Goal: Transaction & Acquisition: Purchase product/service

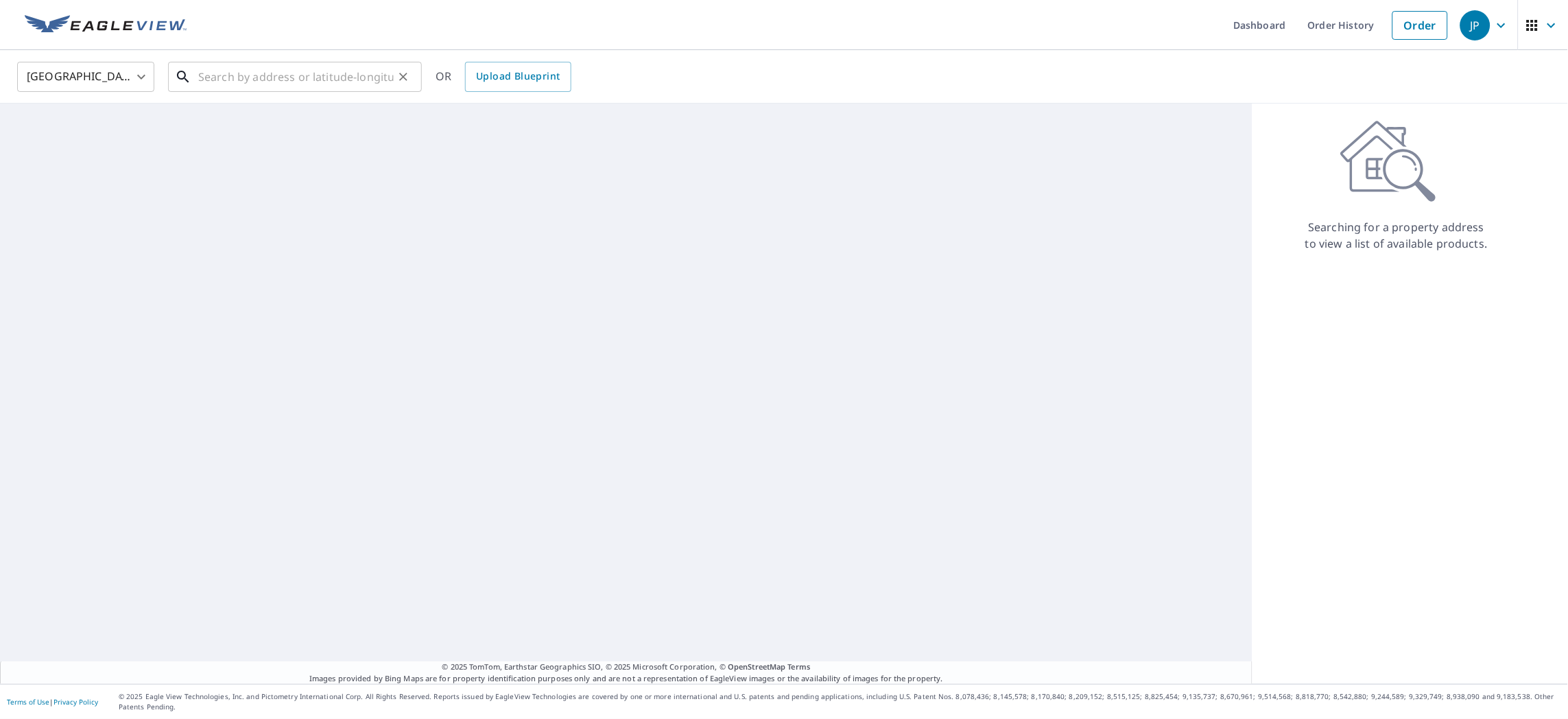
click at [370, 68] on input "text" at bounding box center [296, 77] width 196 height 38
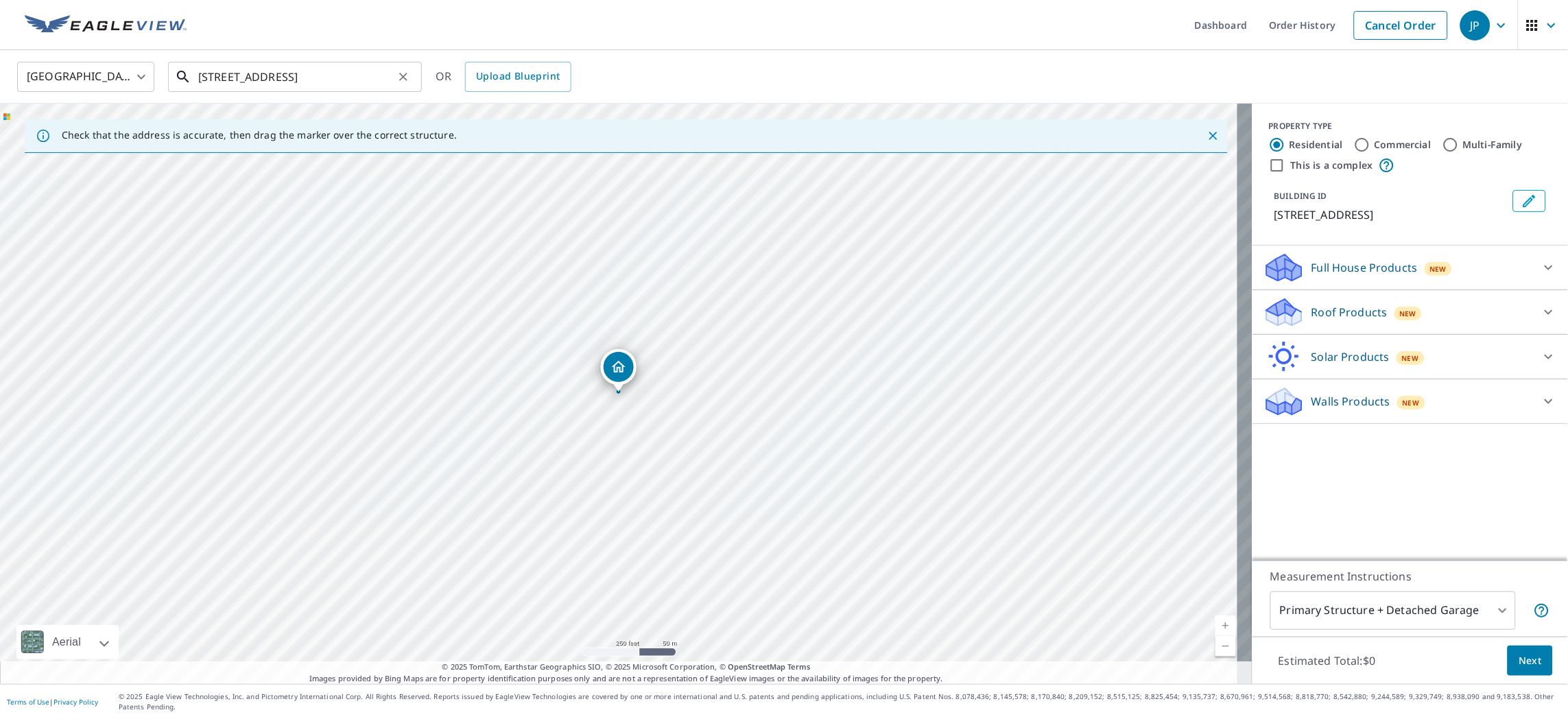
click at [353, 80] on input "[STREET_ADDRESS]" at bounding box center [296, 77] width 196 height 38
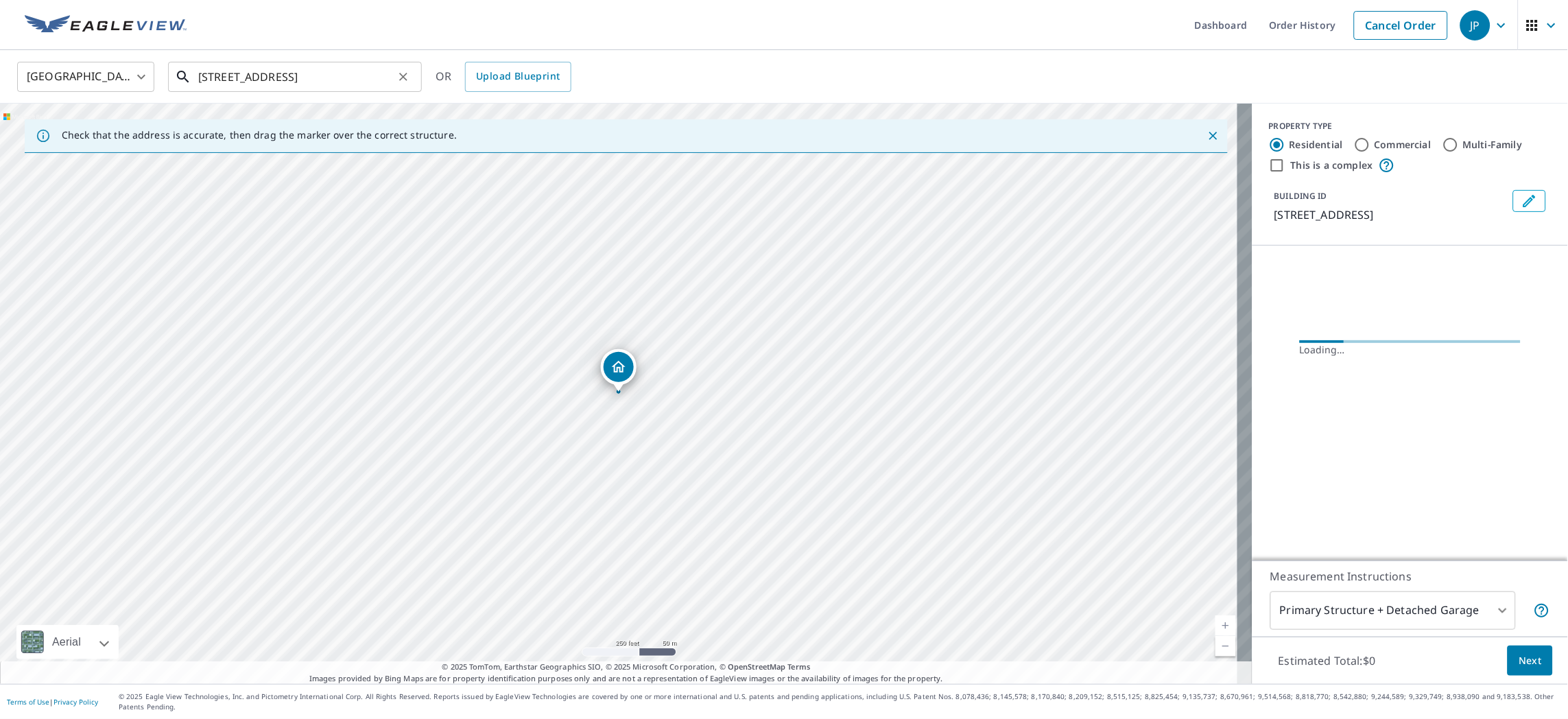
click at [353, 80] on input "[STREET_ADDRESS]" at bounding box center [296, 77] width 196 height 38
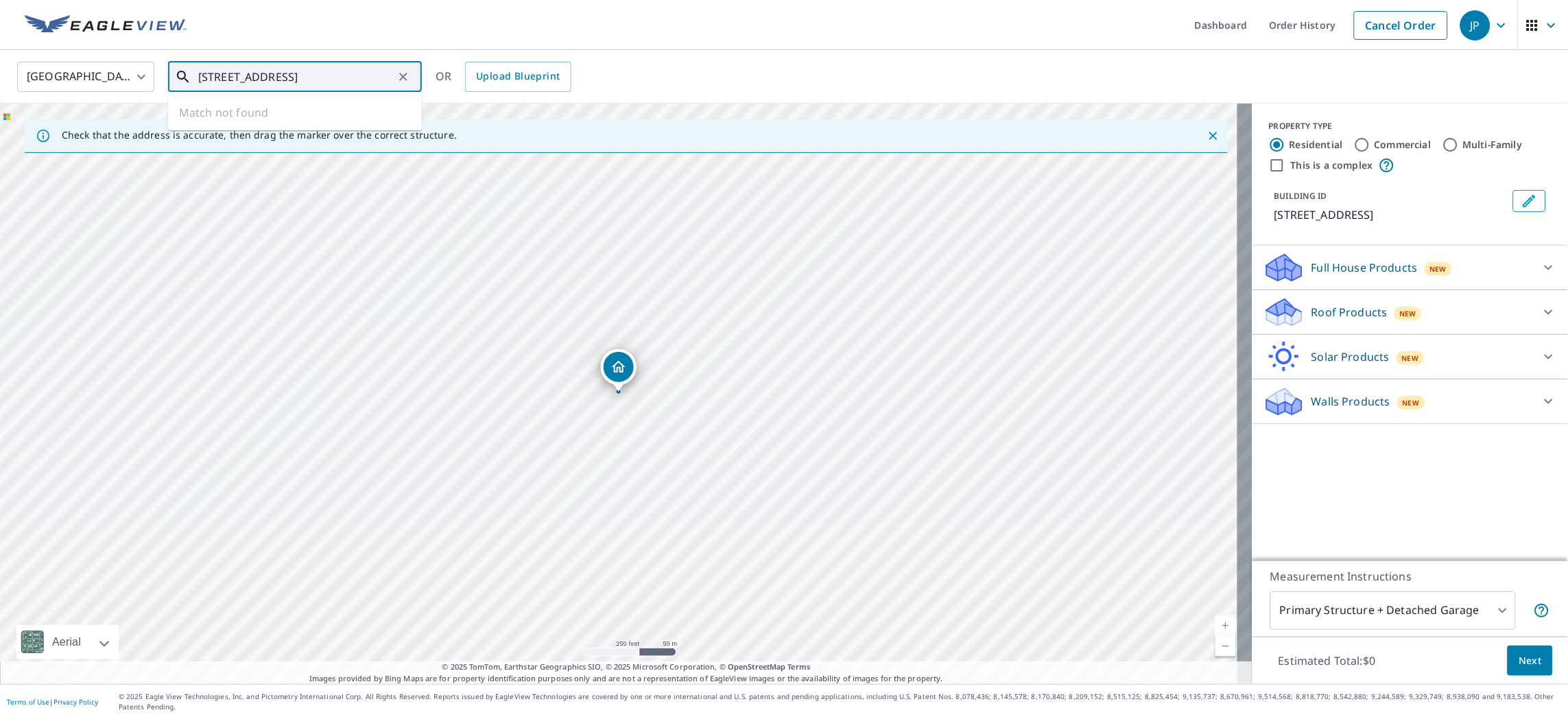
click at [250, 75] on input "[STREET_ADDRESS]" at bounding box center [296, 77] width 196 height 38
click at [289, 128] on p "[GEOGRAPHIC_DATA]" at bounding box center [303, 132] width 215 height 14
type input "[STREET_ADDRESS]"
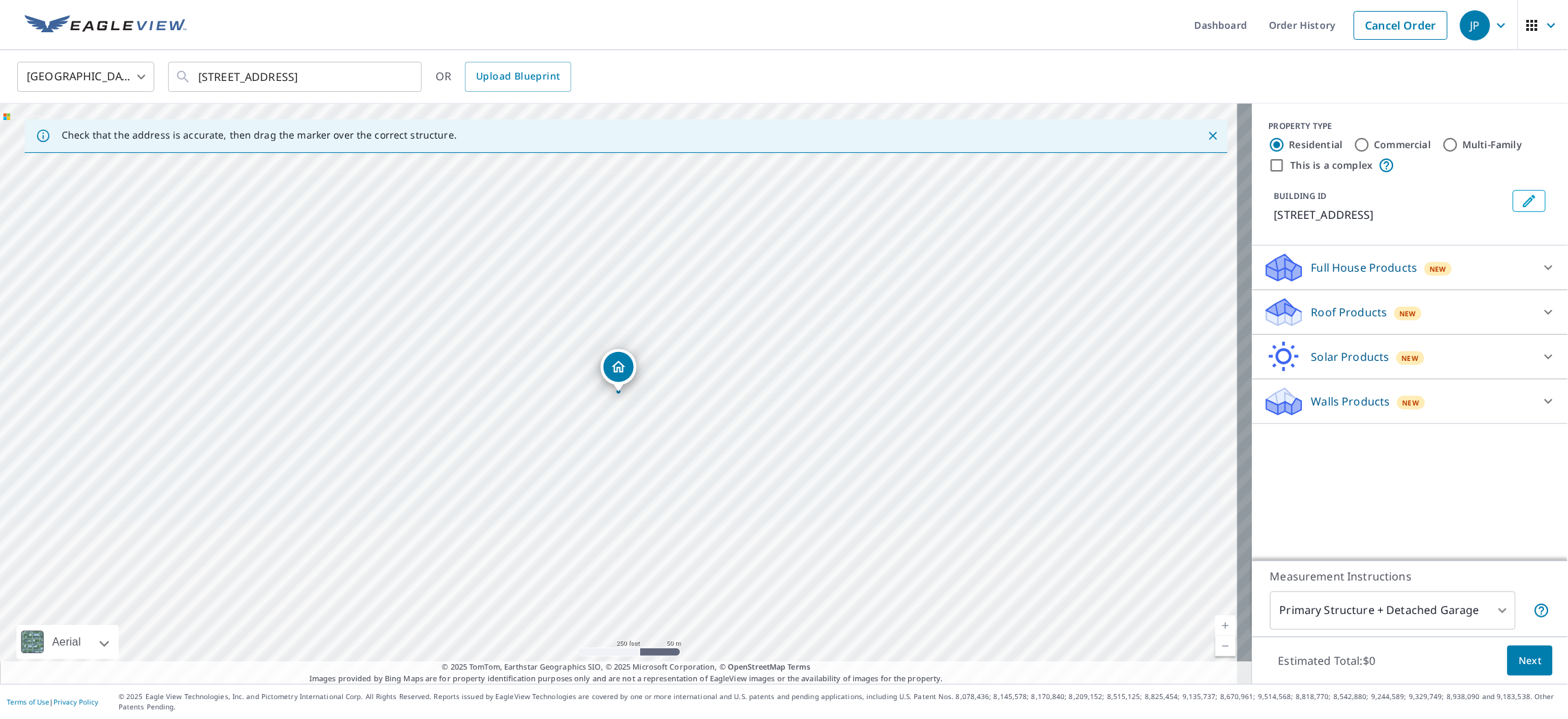
click at [1326, 260] on p "Full House Products" at bounding box center [1364, 267] width 106 height 16
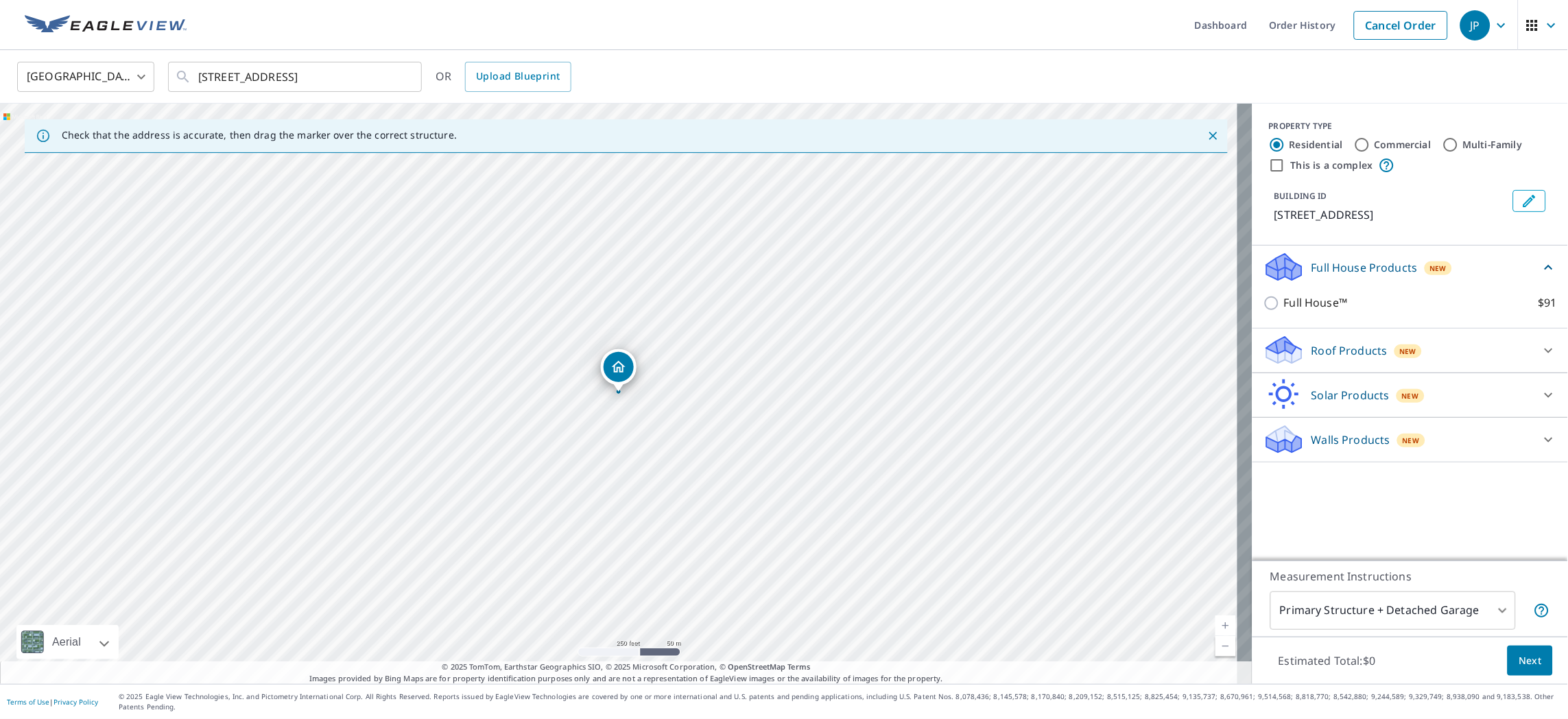
click at [1313, 346] on p "Roof Products" at bounding box center [1349, 350] width 76 height 16
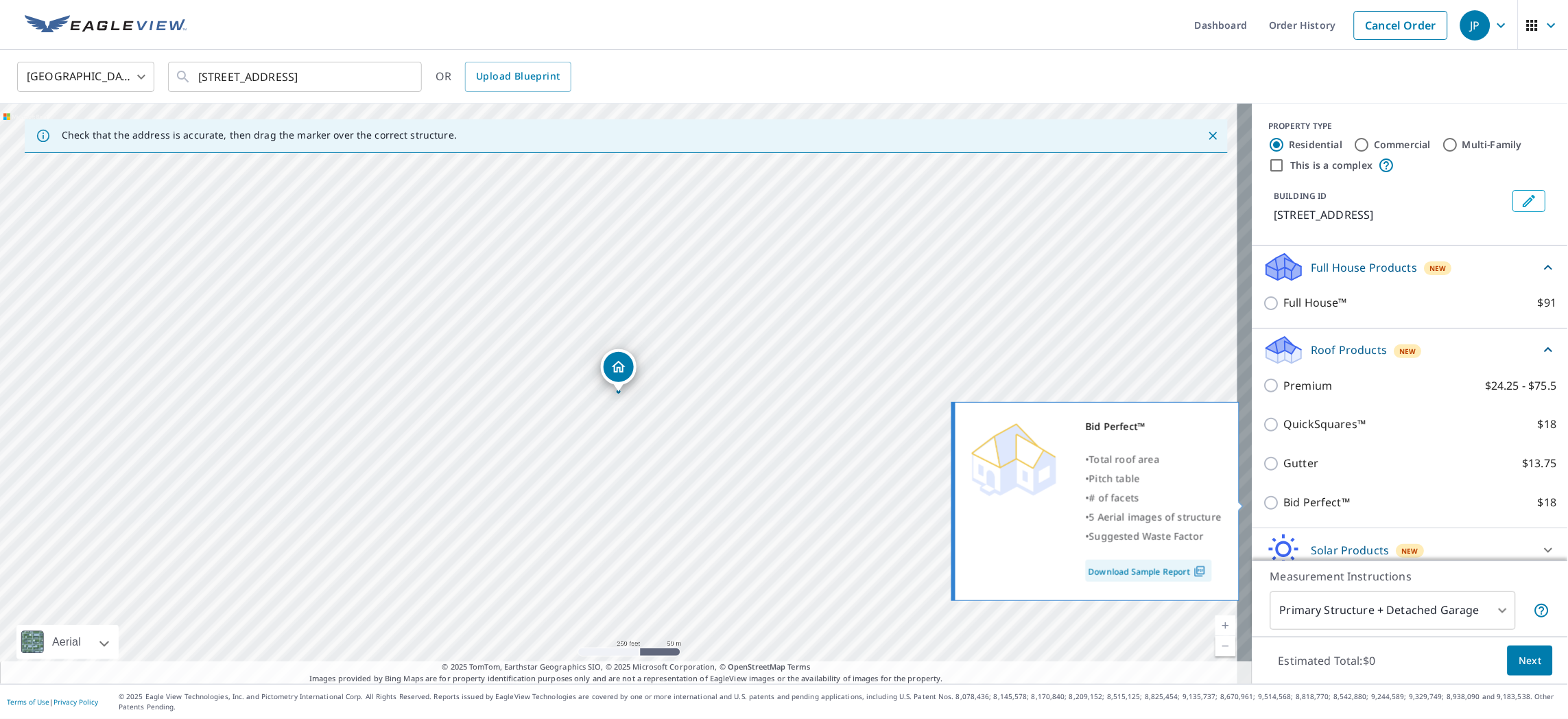
click at [1265, 502] on input "Bid Perfect™ $18" at bounding box center [1274, 502] width 21 height 16
checkbox input "true"
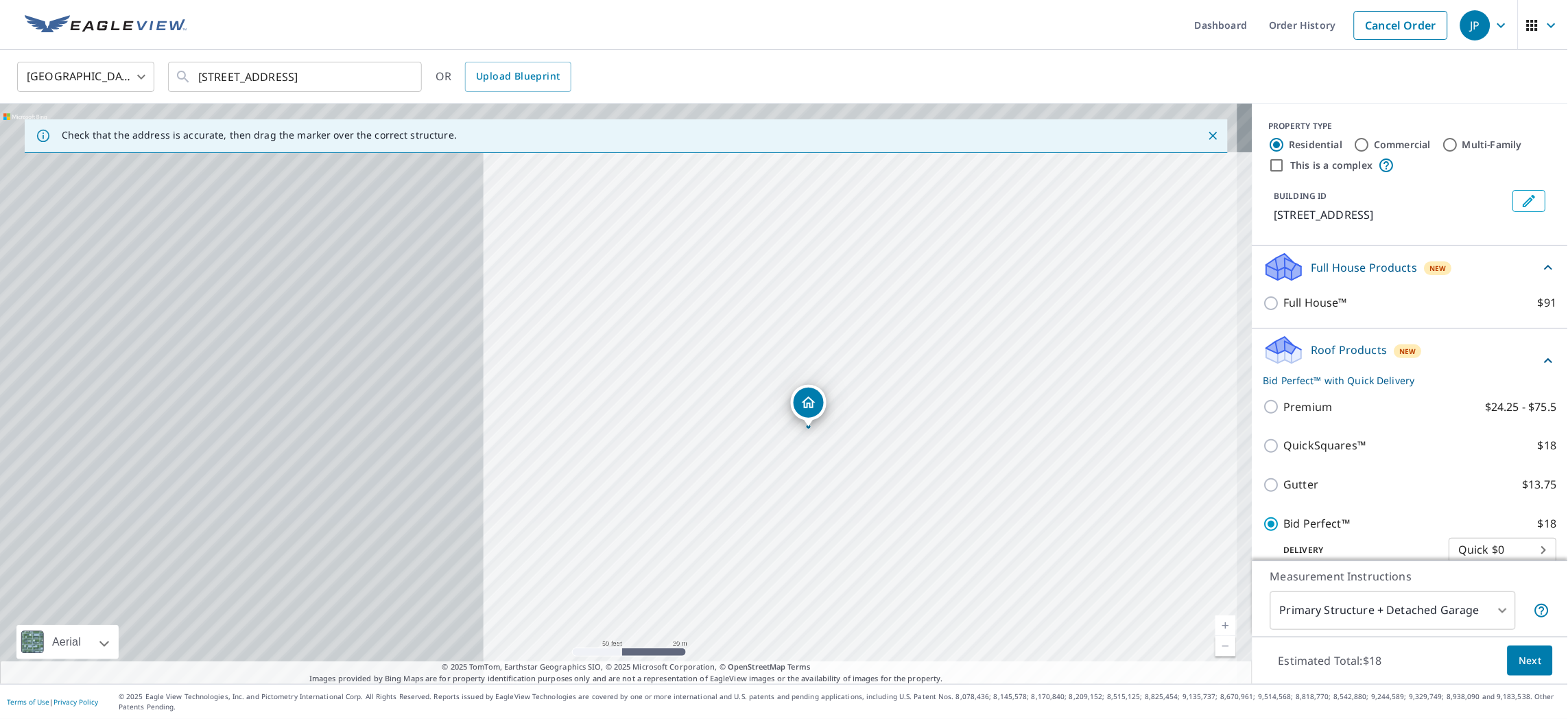
drag, startPoint x: 576, startPoint y: 378, endPoint x: 1099, endPoint y: 427, distance: 525.3
click at [1099, 427] on div "[STREET_ADDRESS]" at bounding box center [626, 394] width 1252 height 580
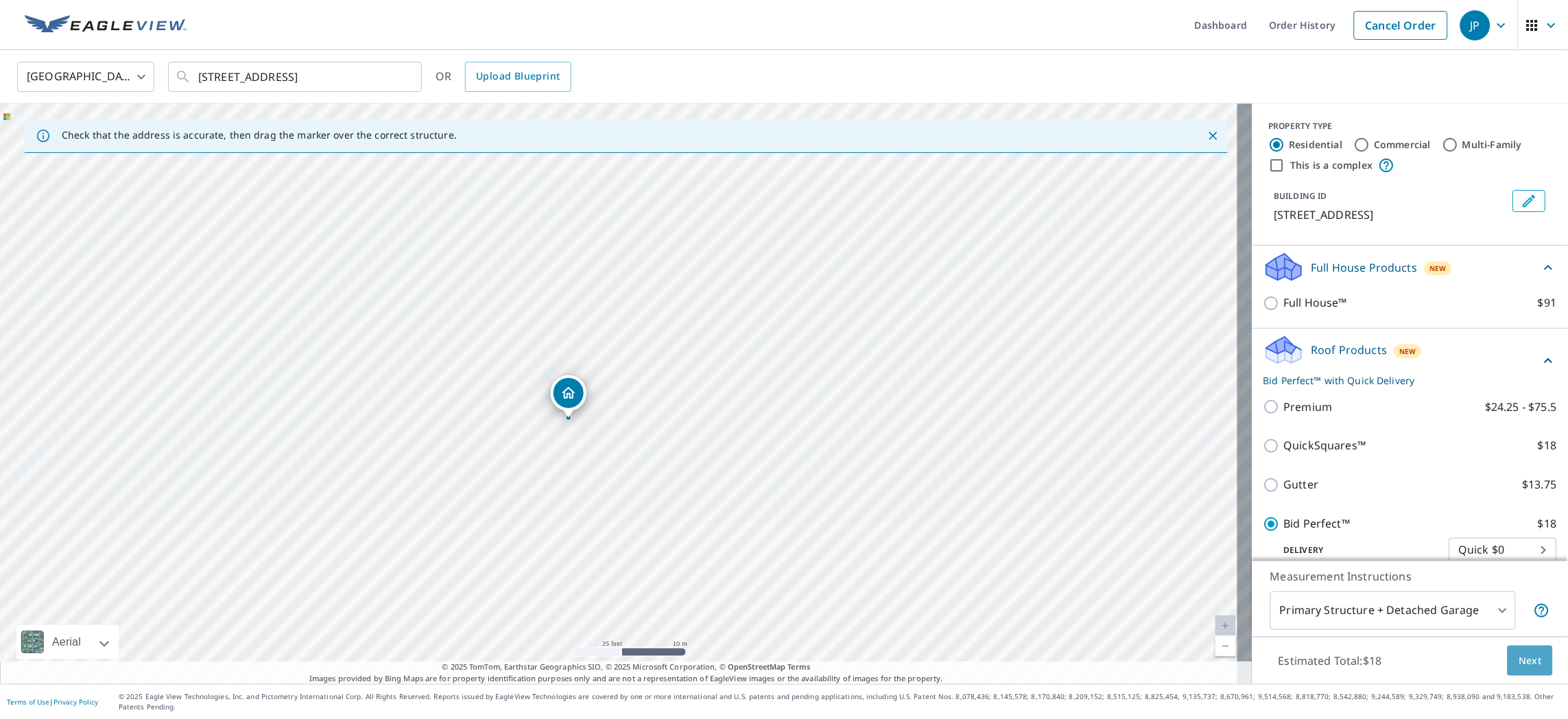
click at [1518, 659] on span "Next" at bounding box center [1530, 661] width 23 height 17
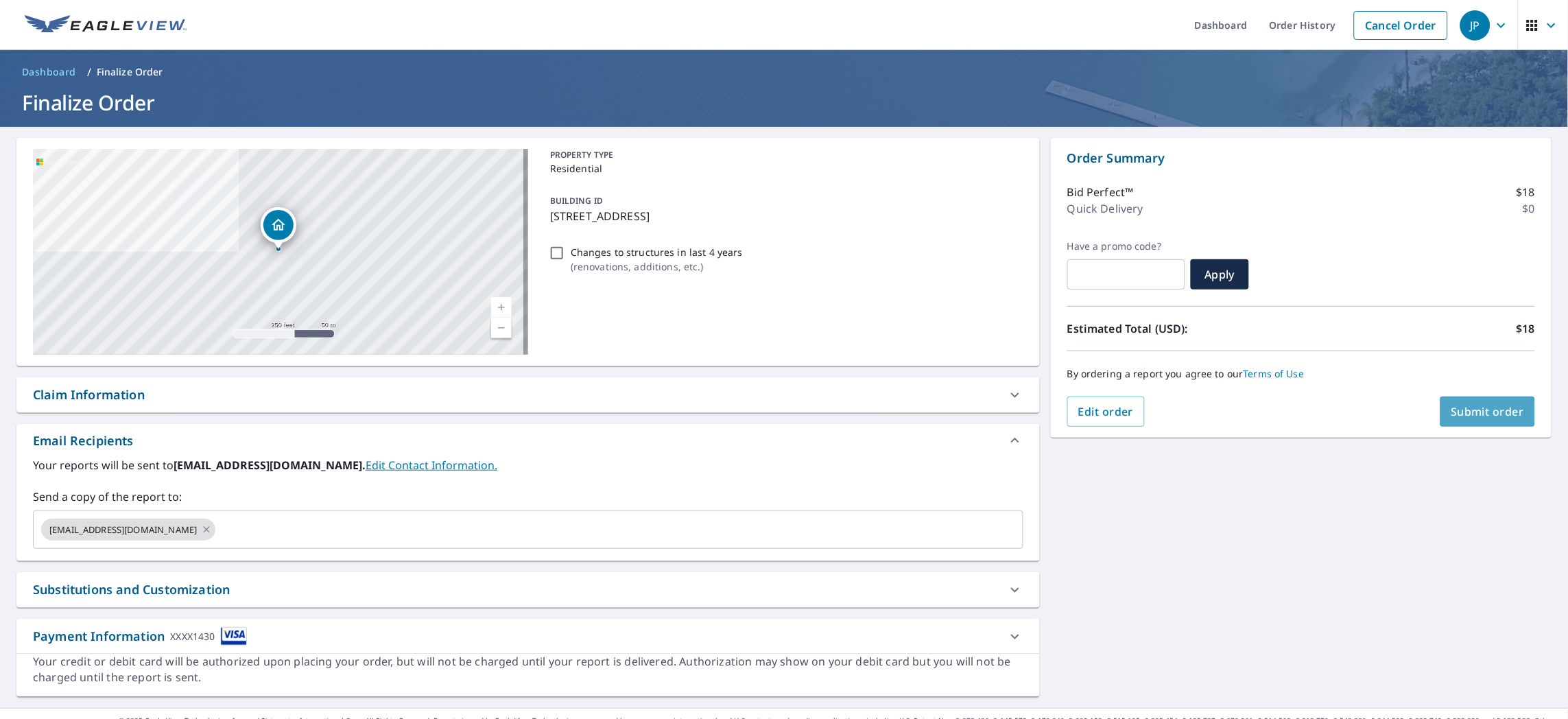
click at [1473, 410] on span "Submit order" at bounding box center [1488, 411] width 73 height 15
